Goal: Book appointment/travel/reservation

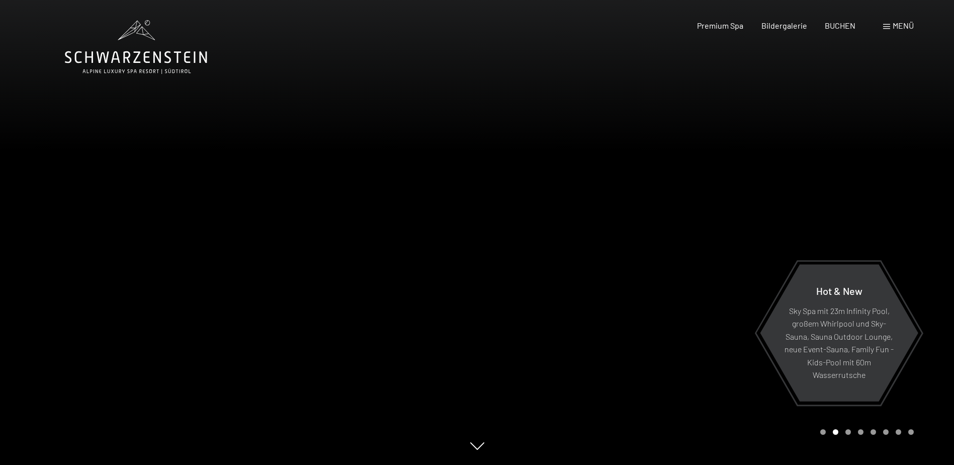
click at [690, 281] on div at bounding box center [715, 232] width 477 height 465
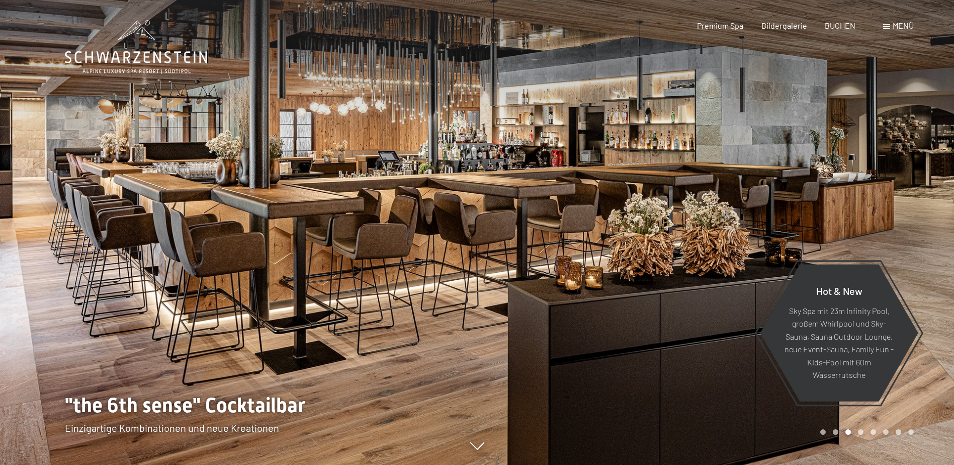
click at [688, 282] on div at bounding box center [715, 232] width 477 height 465
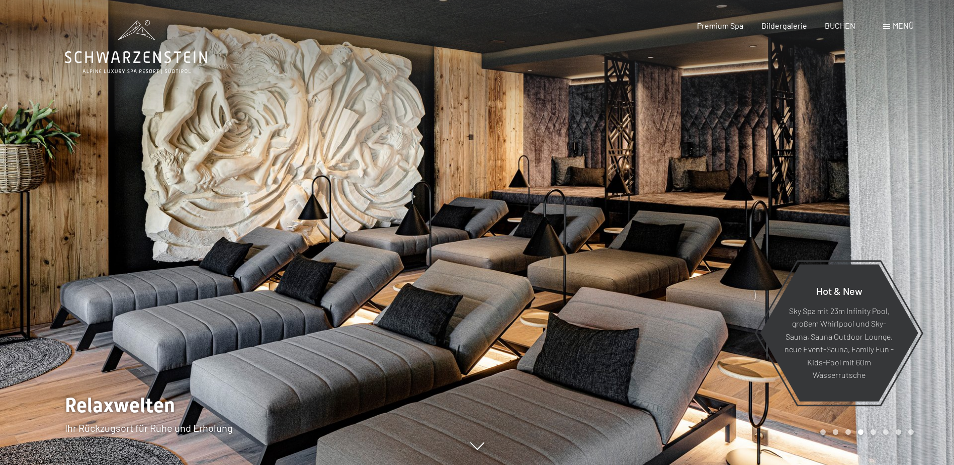
click at [688, 282] on div at bounding box center [715, 232] width 477 height 465
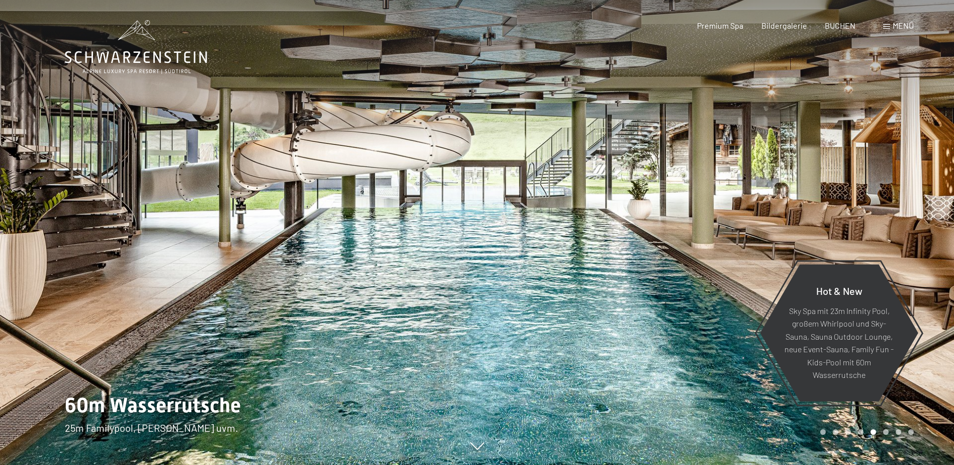
click at [688, 282] on div at bounding box center [715, 232] width 477 height 465
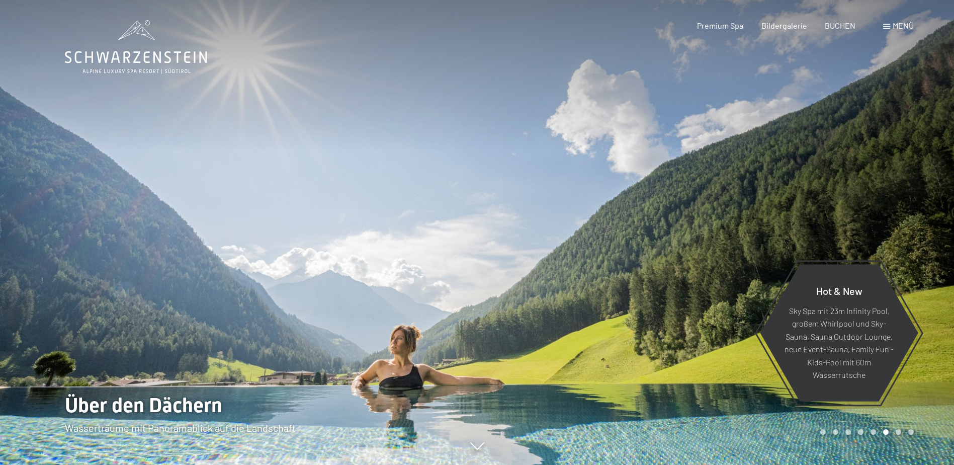
click at [688, 282] on div at bounding box center [715, 232] width 477 height 465
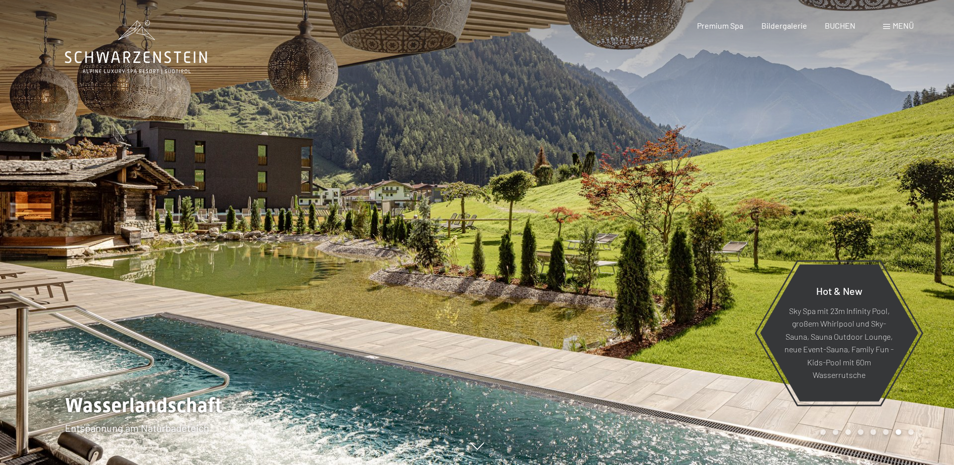
click at [688, 282] on div at bounding box center [715, 232] width 477 height 465
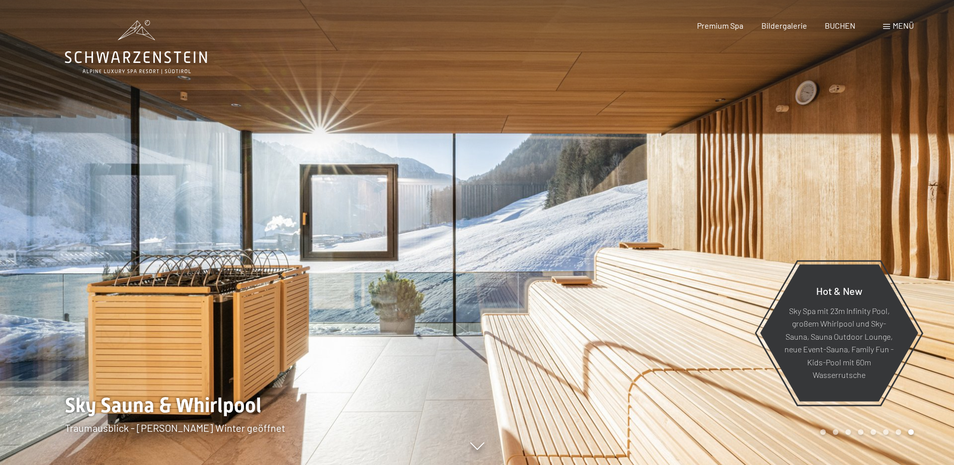
click at [688, 282] on div at bounding box center [715, 232] width 477 height 465
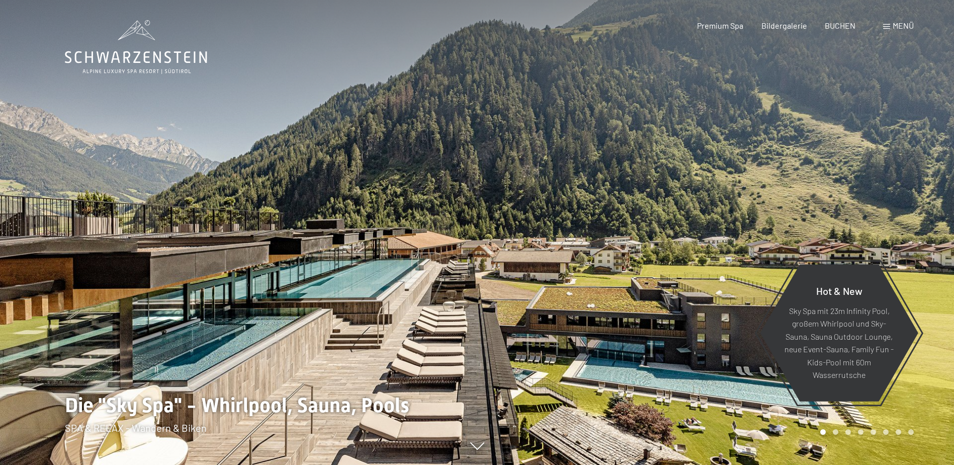
click at [688, 282] on div at bounding box center [715, 232] width 477 height 465
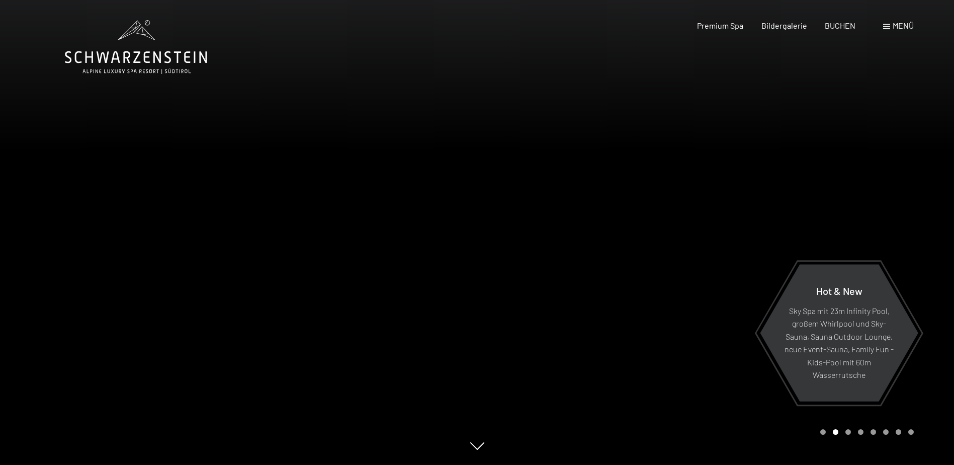
click at [686, 282] on div at bounding box center [715, 232] width 477 height 465
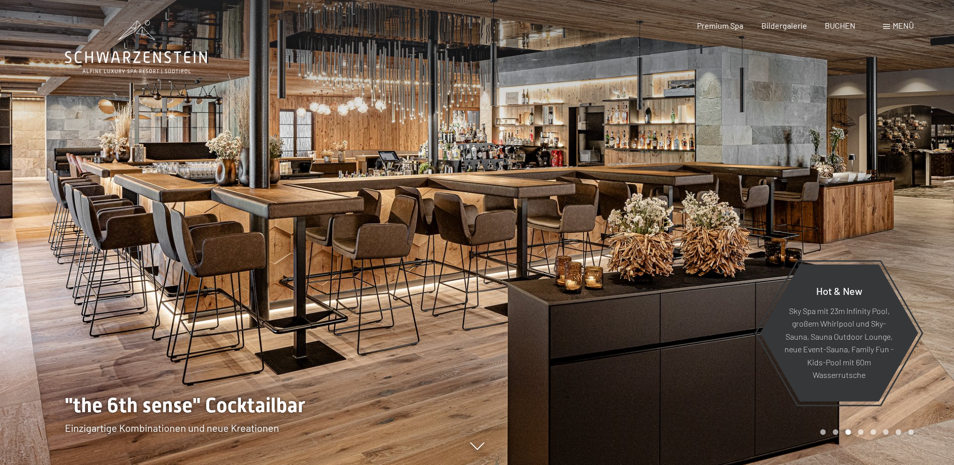
click at [686, 282] on div at bounding box center [715, 232] width 477 height 465
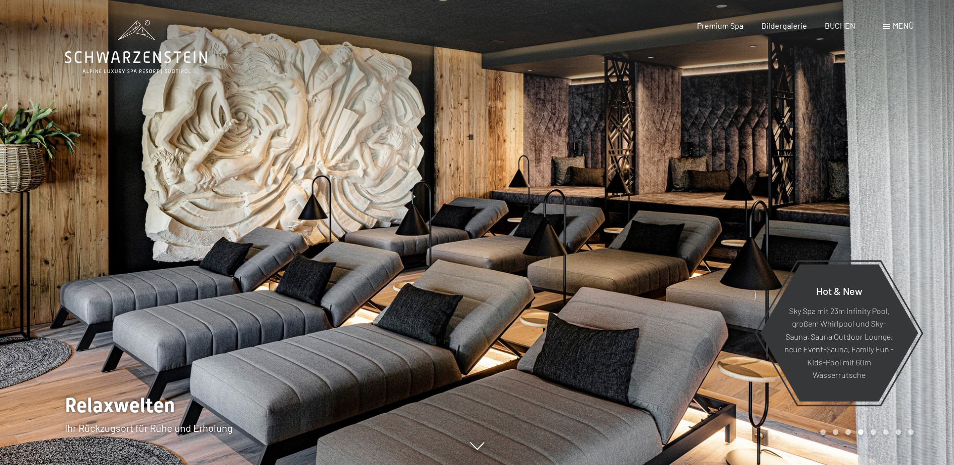
click at [687, 275] on div at bounding box center [715, 232] width 477 height 465
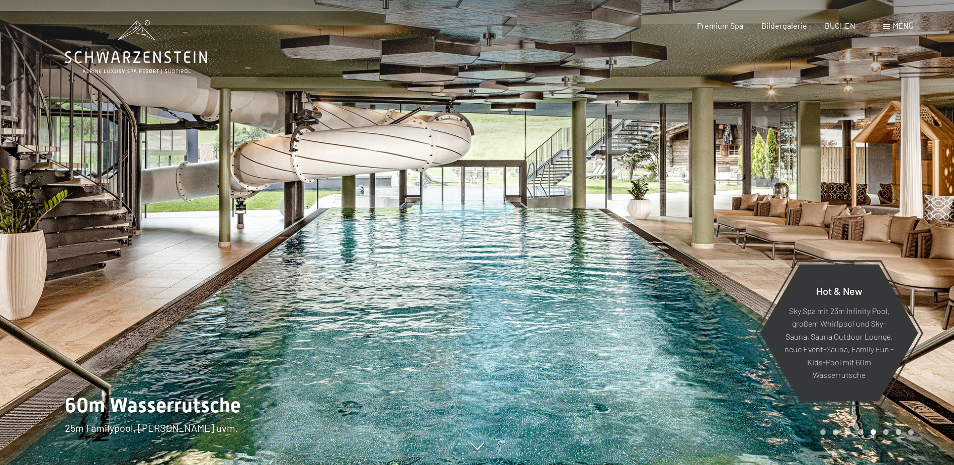
click at [688, 271] on div at bounding box center [715, 232] width 477 height 465
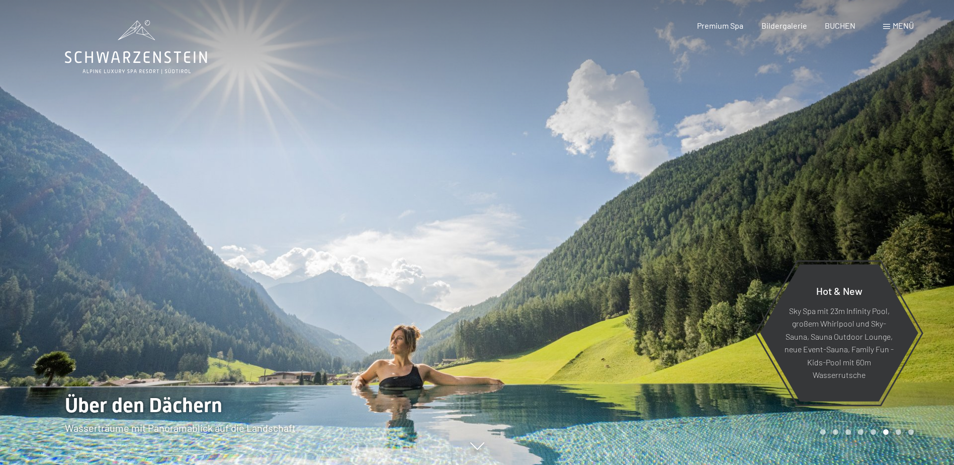
click at [644, 201] on div at bounding box center [715, 232] width 477 height 465
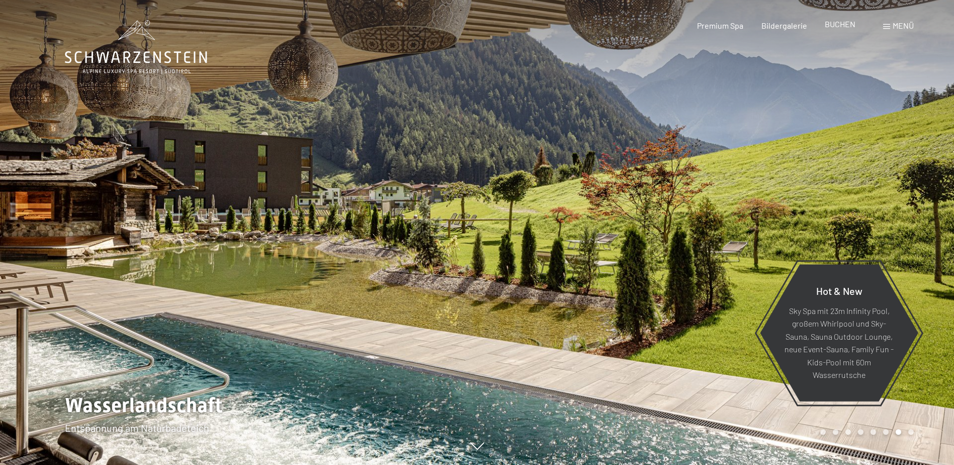
click at [837, 22] on span "BUCHEN" at bounding box center [840, 24] width 31 height 10
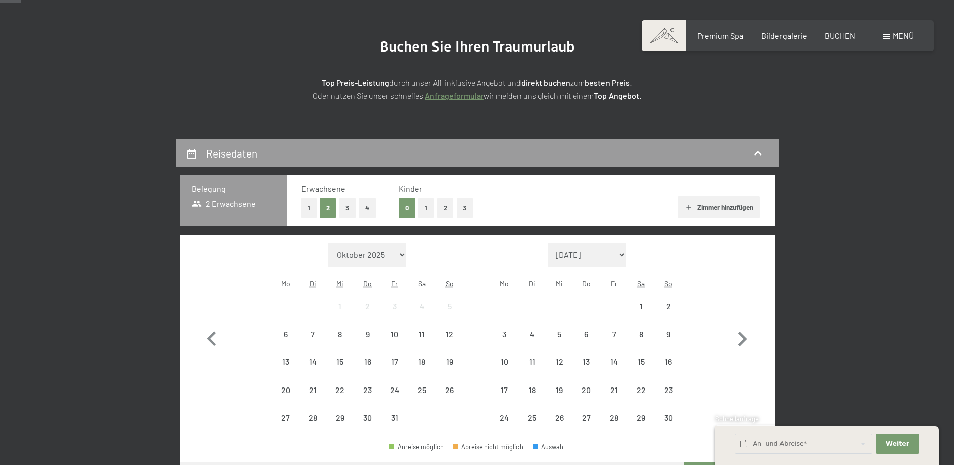
scroll to position [151, 0]
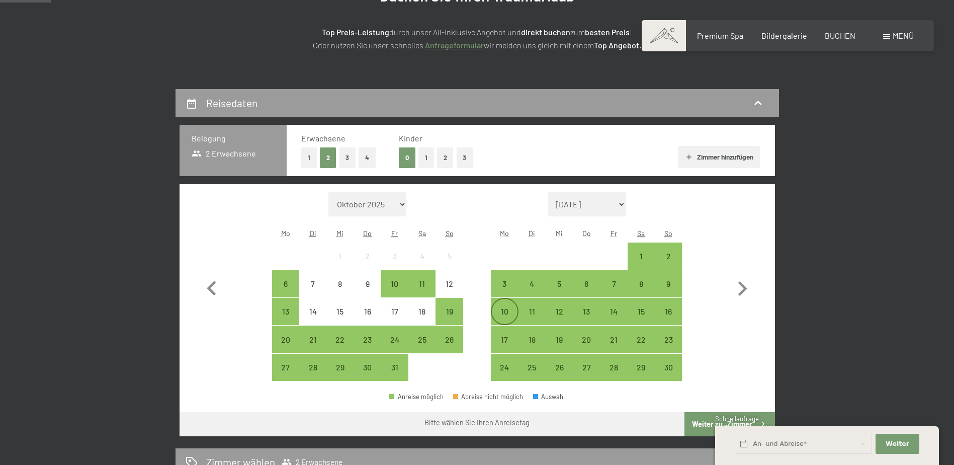
click at [501, 312] on div "10" at bounding box center [504, 319] width 25 height 25
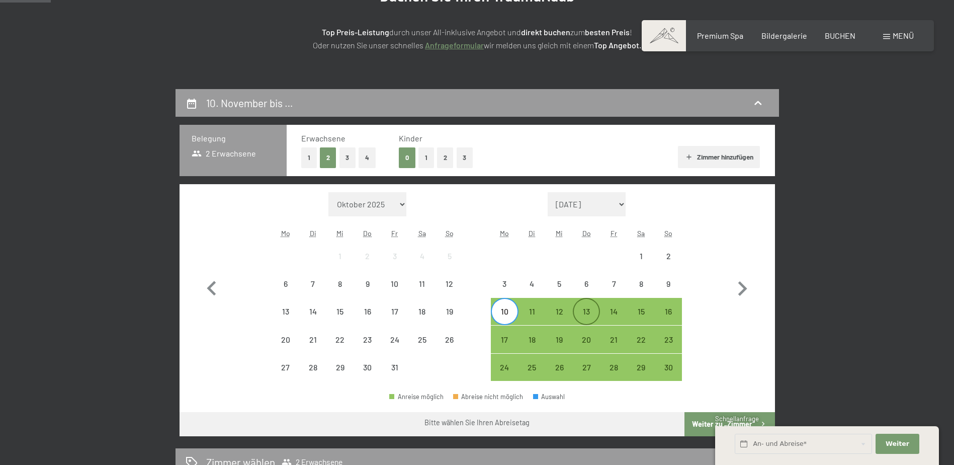
click at [588, 311] on div "13" at bounding box center [586, 319] width 25 height 25
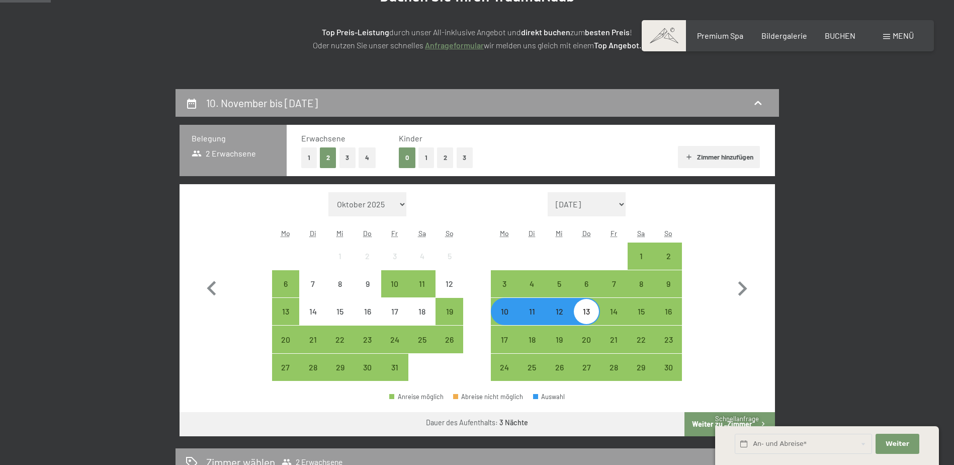
scroll to position [201, 0]
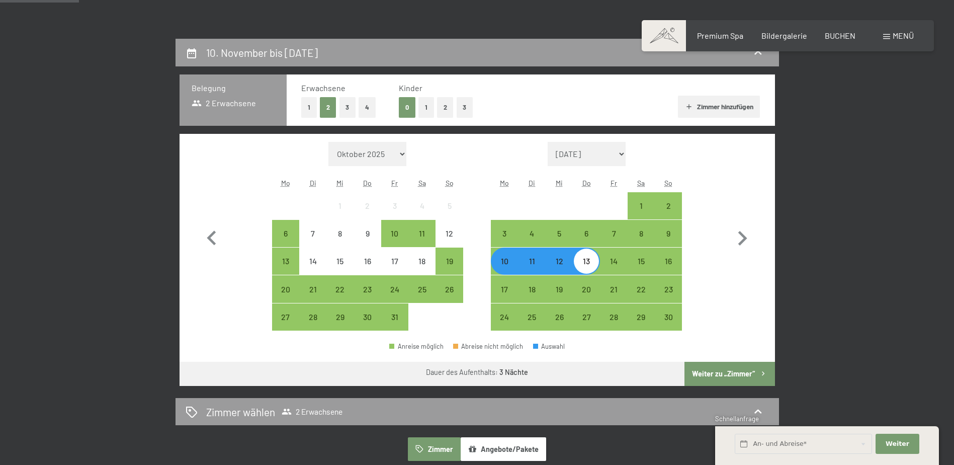
click at [738, 379] on button "Weiter zu „Zimmer“" at bounding box center [730, 374] width 90 height 24
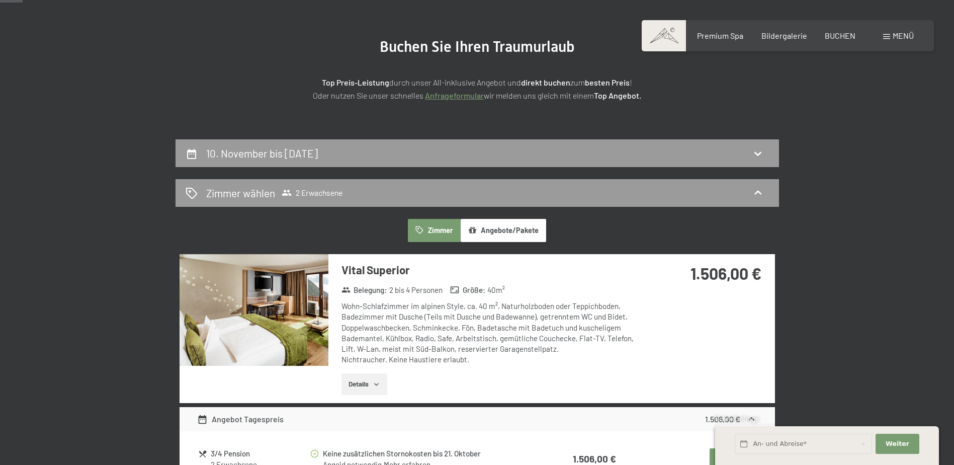
scroll to position [0, 0]
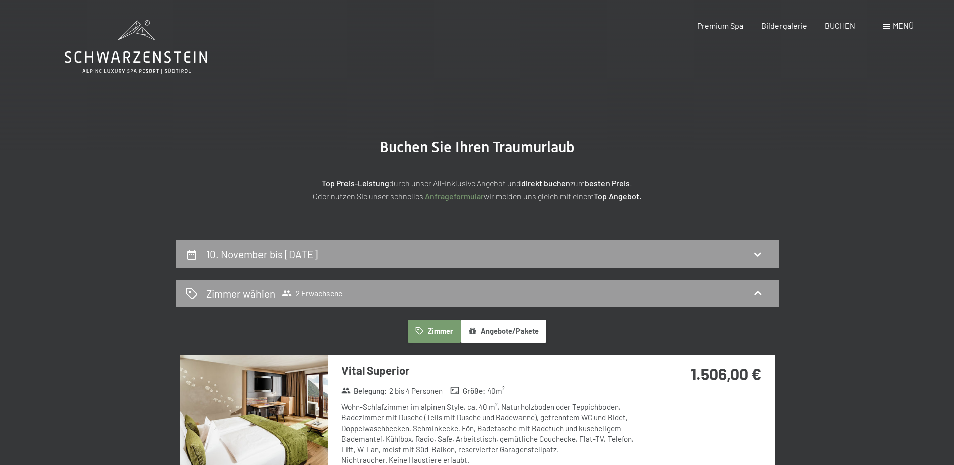
click at [145, 49] on icon at bounding box center [136, 47] width 142 height 54
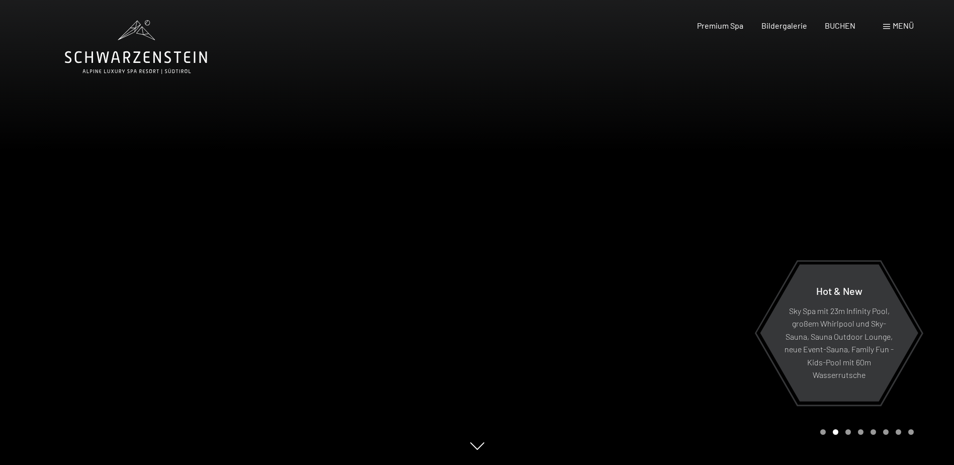
click at [897, 26] on span "Menü" at bounding box center [903, 26] width 21 height 10
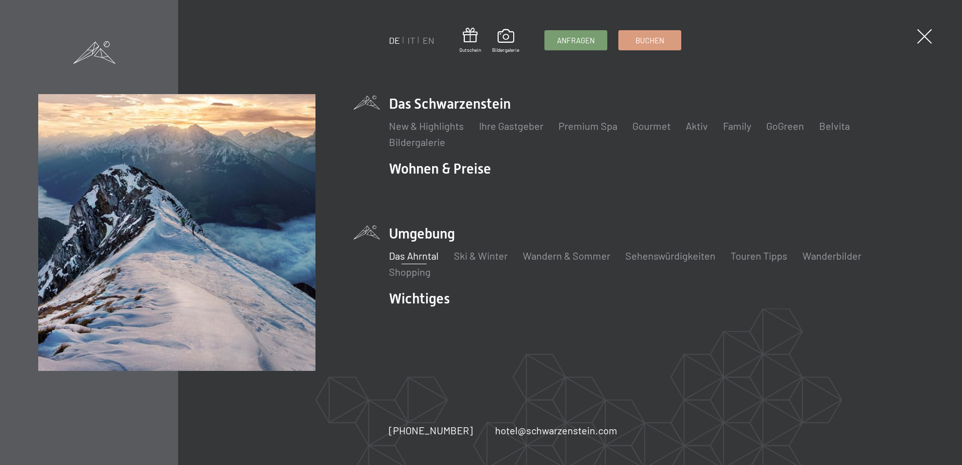
click at [411, 259] on link "Das Ahrntal" at bounding box center [414, 256] width 50 height 12
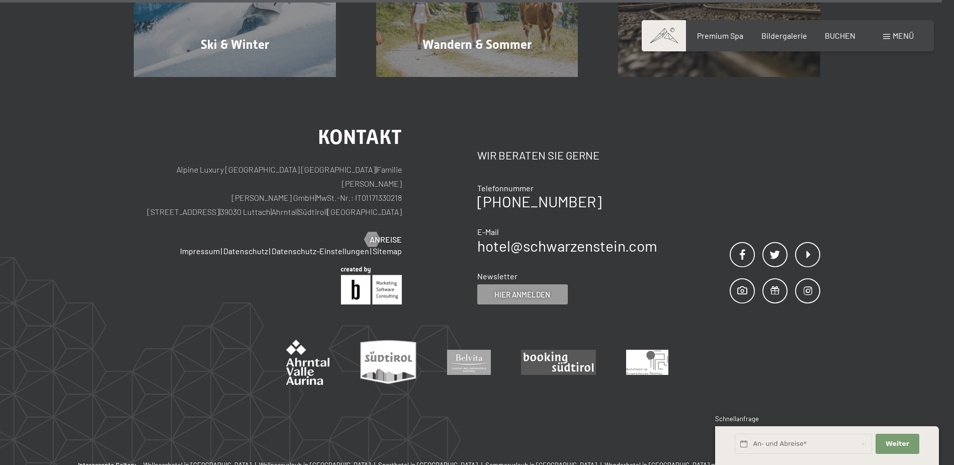
scroll to position [3770, 0]
